Goal: Information Seeking & Learning: Learn about a topic

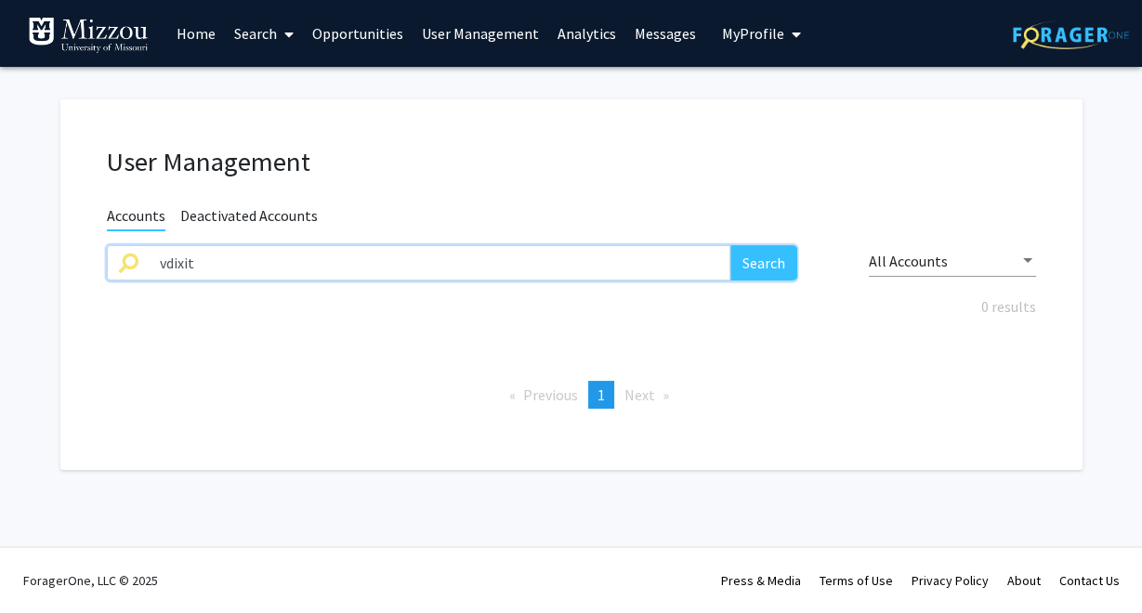
click at [210, 267] on input "vdixit" at bounding box center [440, 262] width 583 height 35
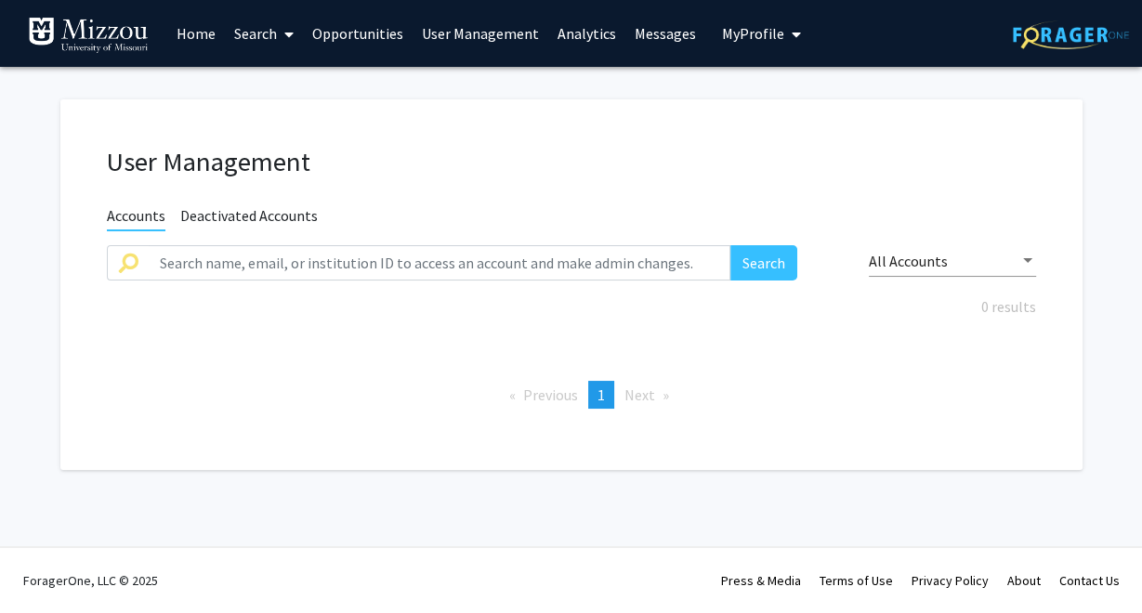
click at [565, 33] on link "Analytics" at bounding box center [586, 33] width 77 height 65
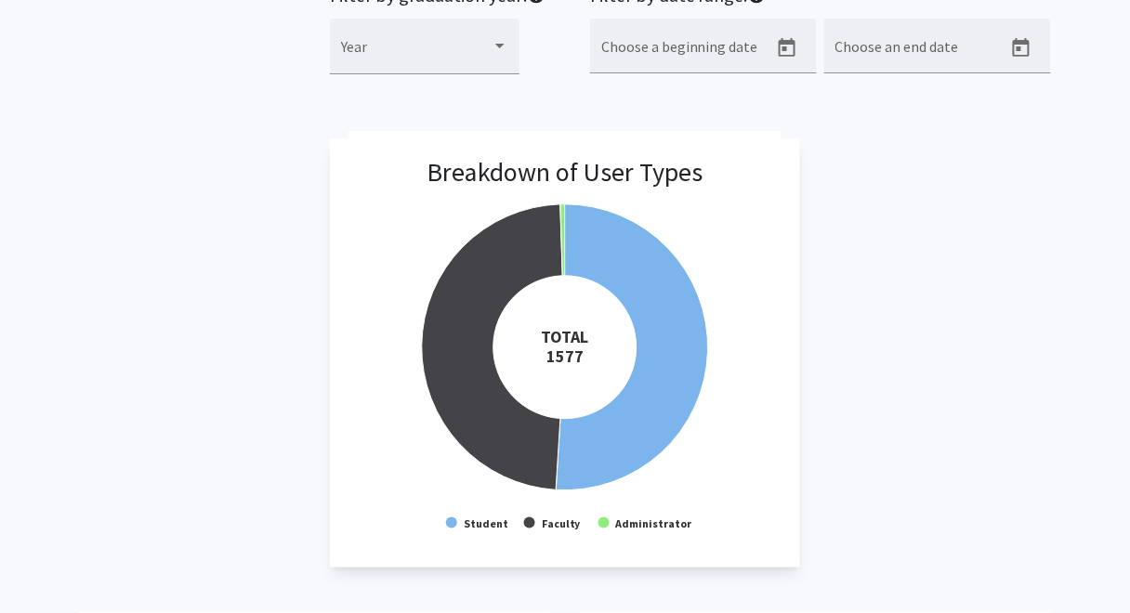
scroll to position [168, 0]
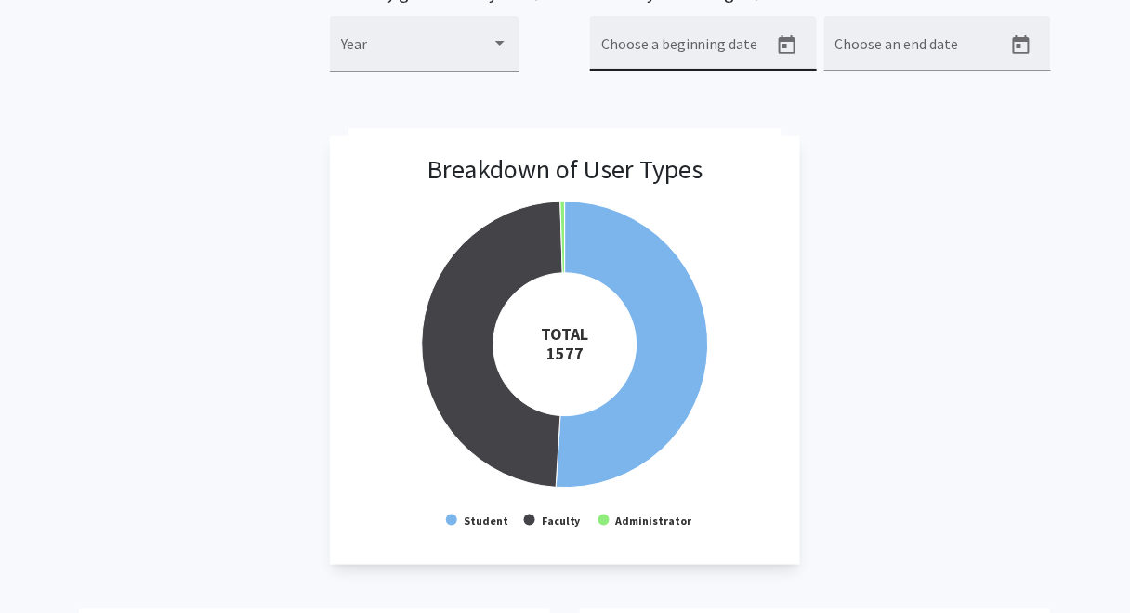
click at [789, 46] on icon "Open calendar" at bounding box center [787, 45] width 22 height 22
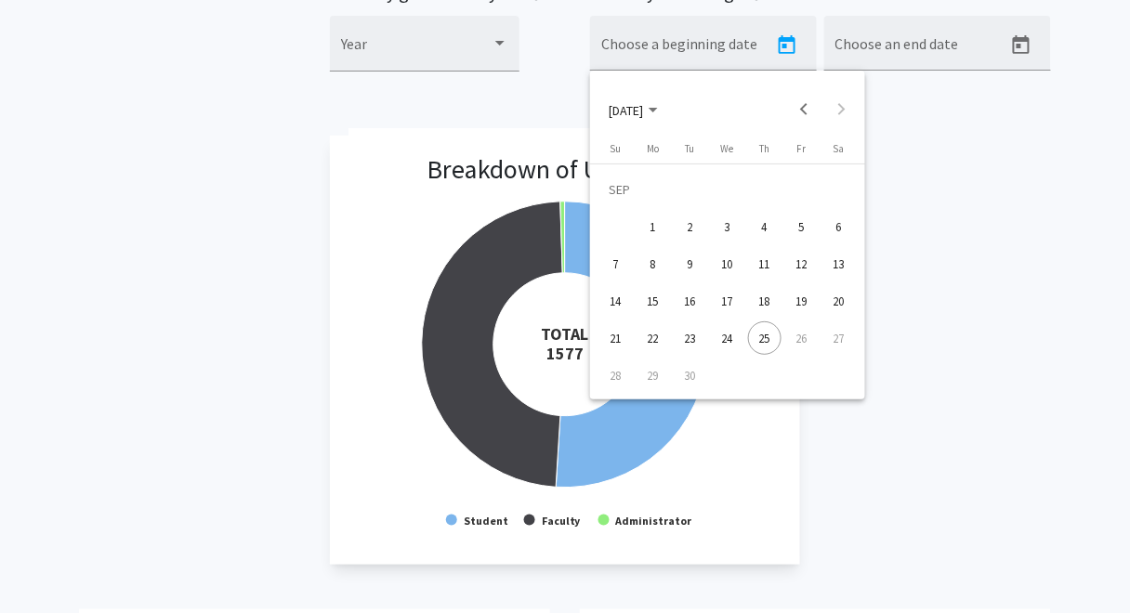
click at [658, 337] on div "22" at bounding box center [652, 337] width 33 height 33
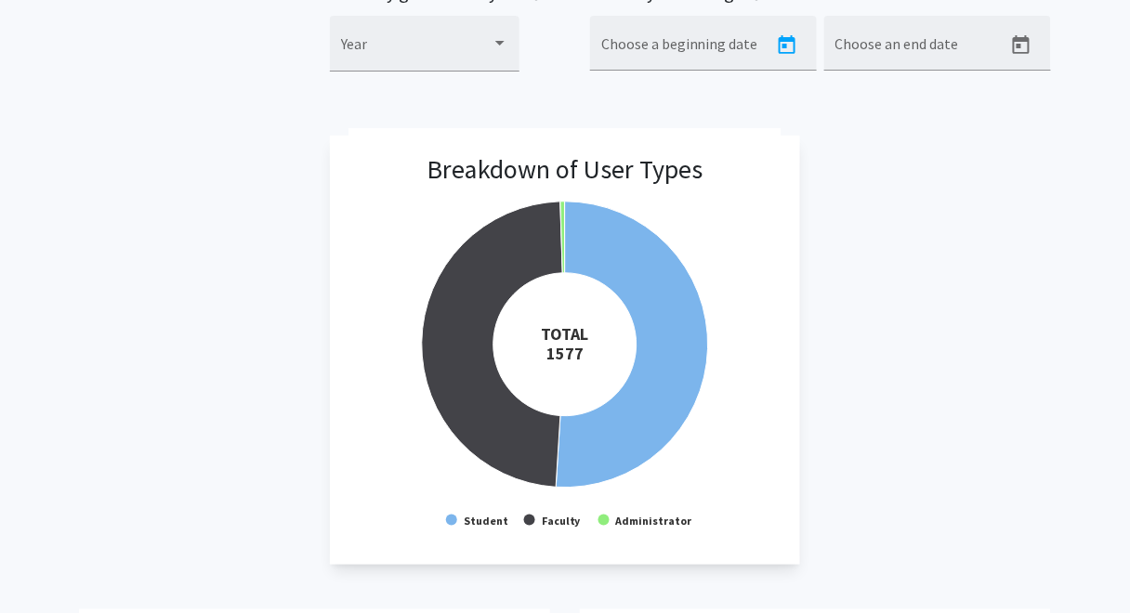
type input "[DATE]"
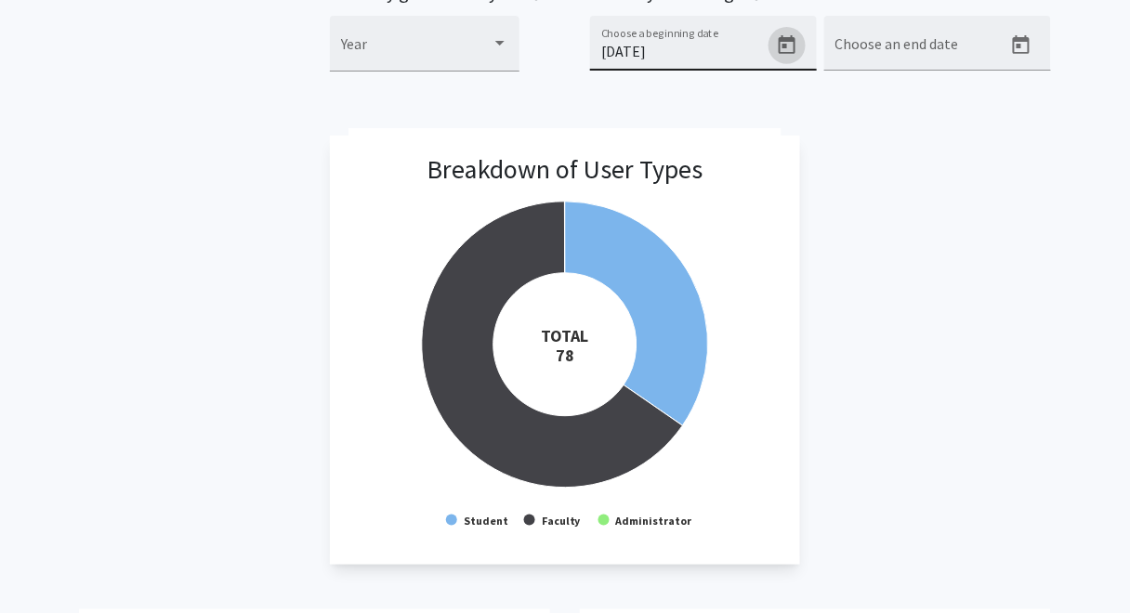
click at [788, 40] on icon "Open calendar" at bounding box center [787, 44] width 17 height 19
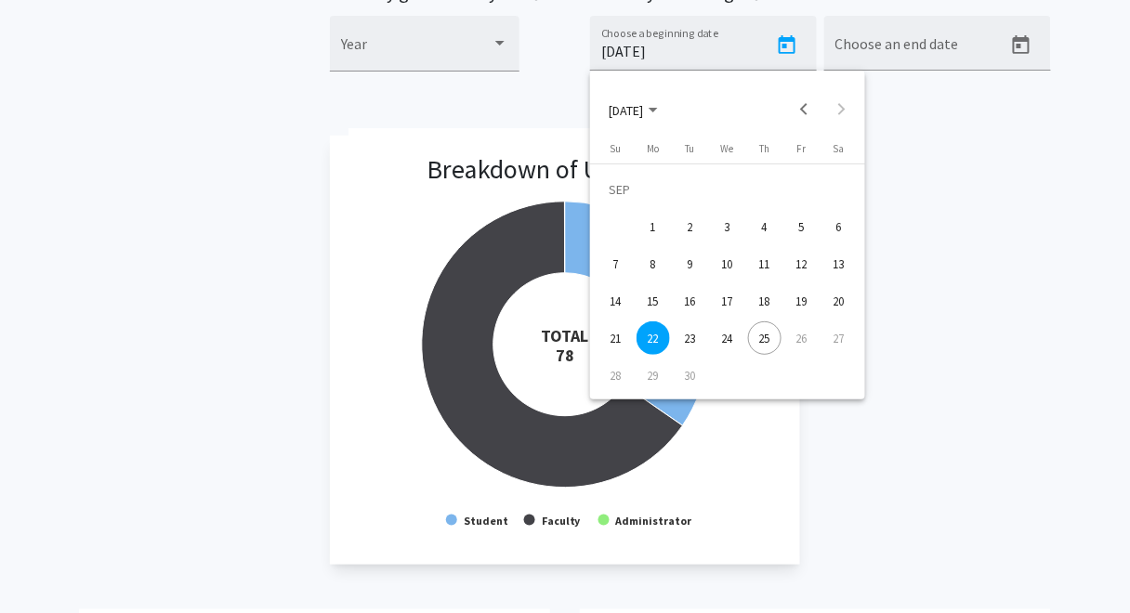
click at [714, 46] on div at bounding box center [565, 306] width 1130 height 613
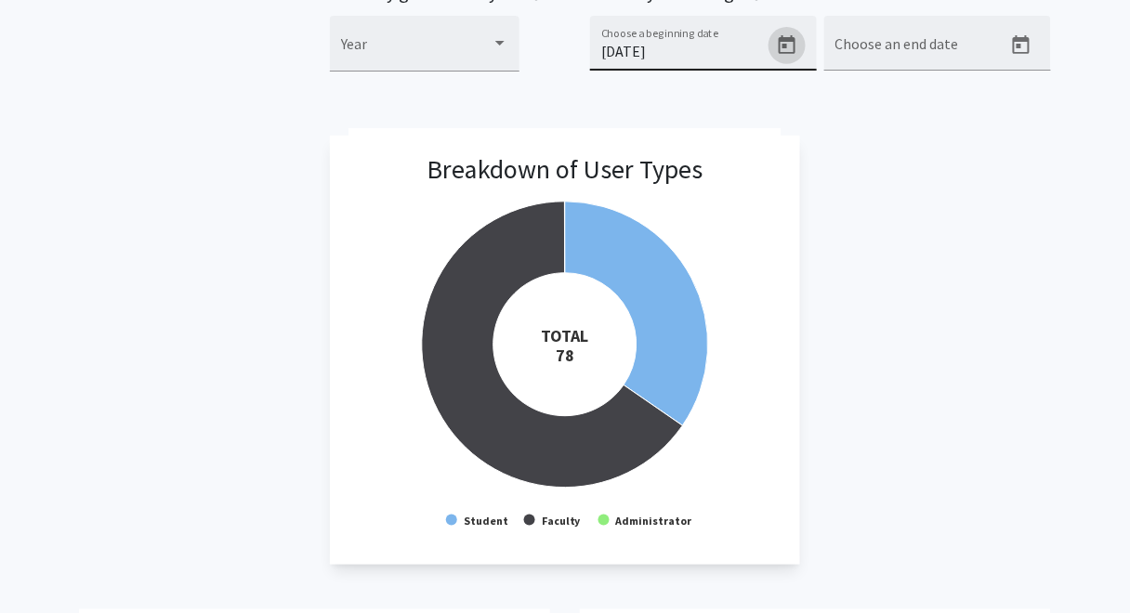
click at [662, 55] on input "[DATE]" at bounding box center [684, 51] width 167 height 17
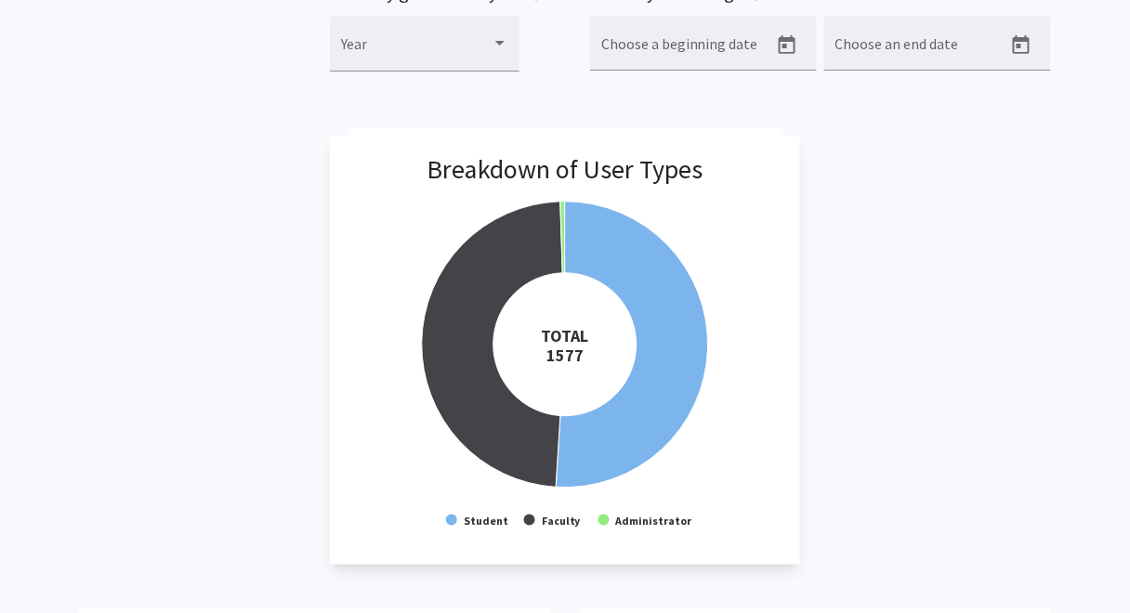
click at [1042, 193] on div "Breakdown of User Types Created with Highcharts 9.3.3 TOTAL ​ 1577 Student Facu…" at bounding box center [565, 350] width 972 height 429
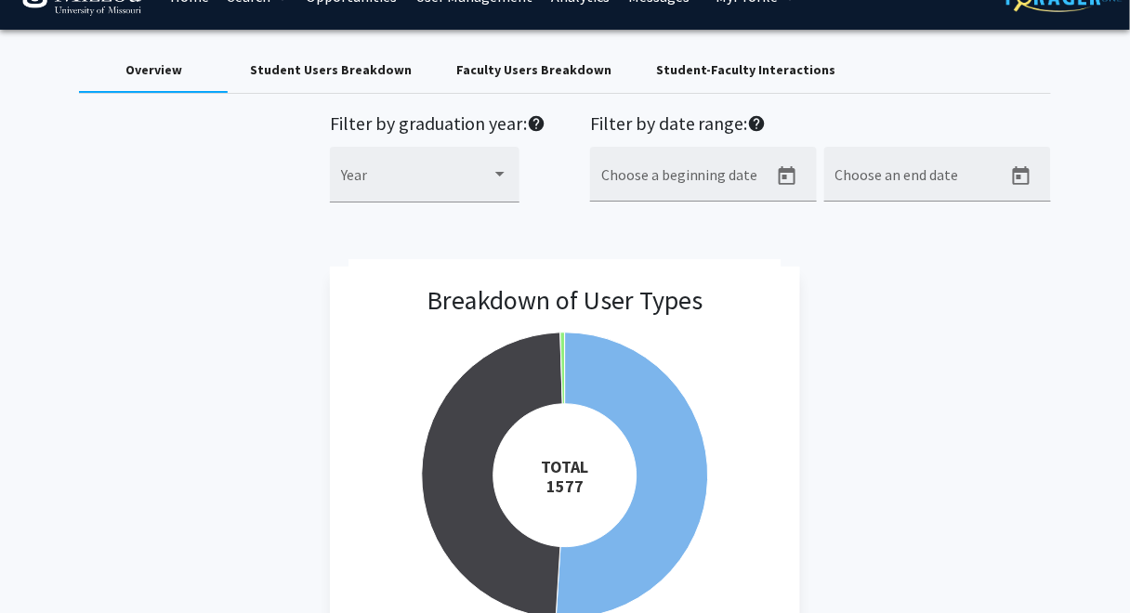
scroll to position [0, 0]
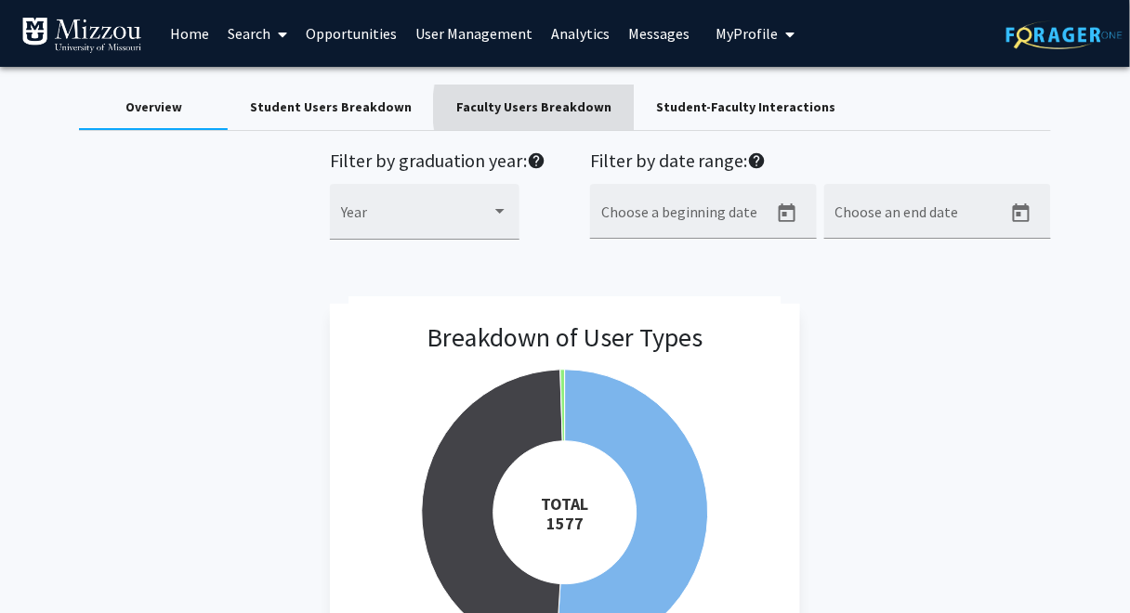
click at [542, 109] on div "Faculty Users Breakdown" at bounding box center [533, 108] width 155 height 20
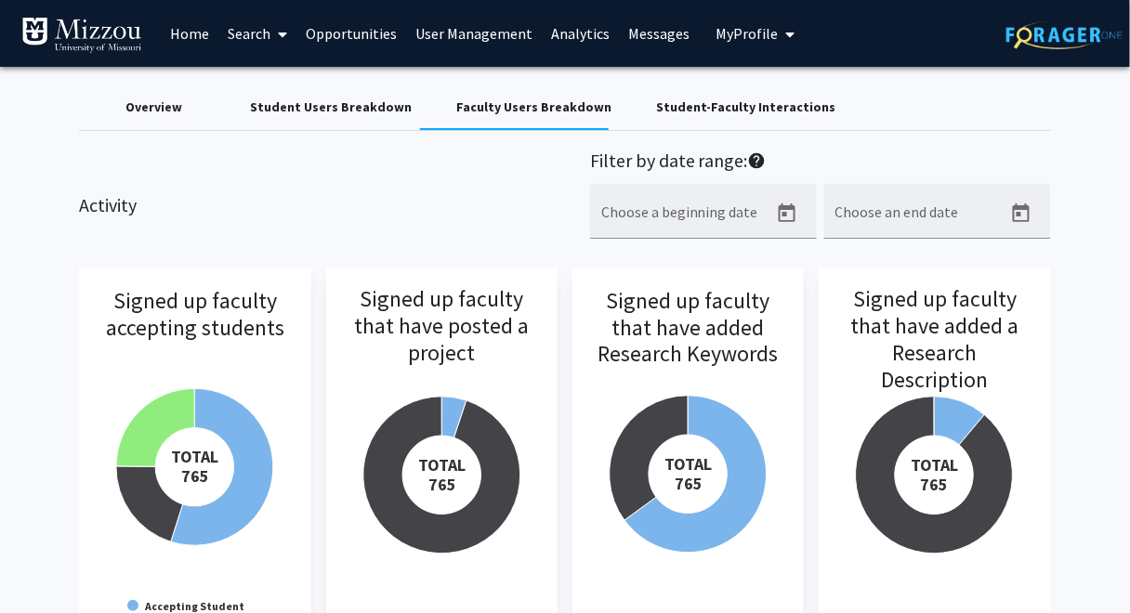
click at [708, 105] on div "Student-Faculty Interactions" at bounding box center [745, 108] width 179 height 20
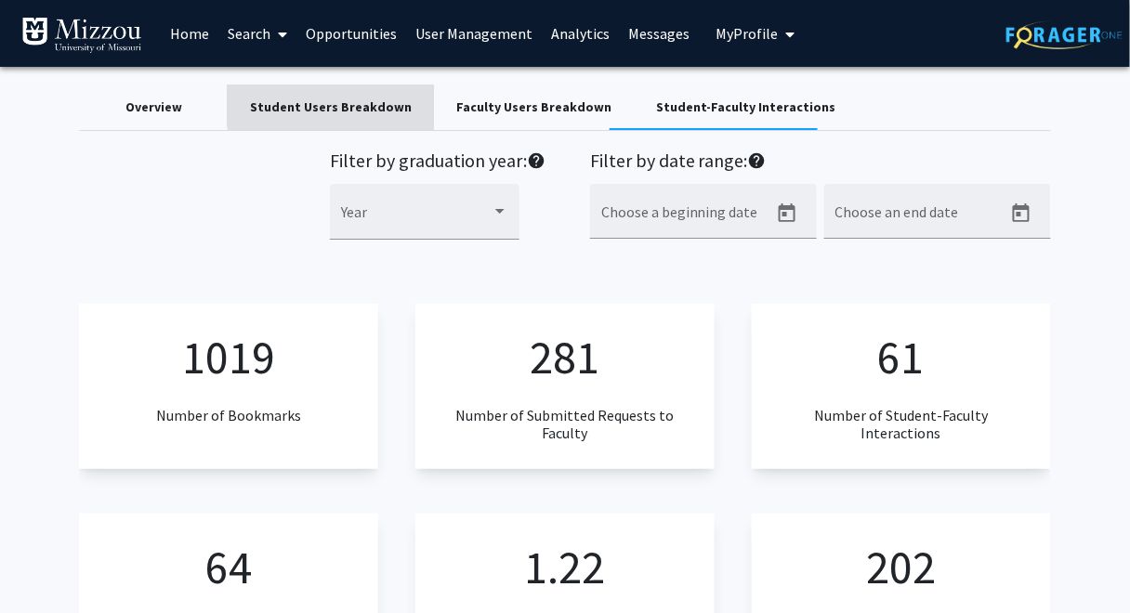
click at [385, 101] on div "Student Users Breakdown" at bounding box center [331, 108] width 162 height 20
